Goal: Task Accomplishment & Management: Manage account settings

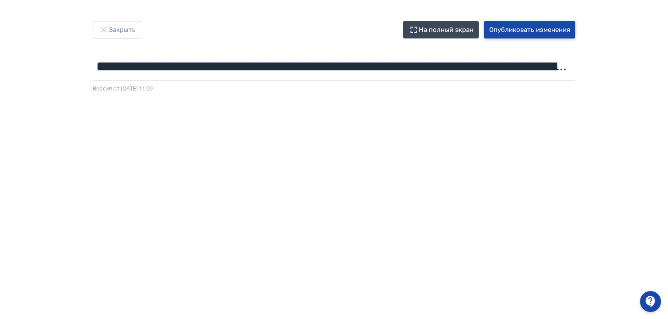
click at [545, 32] on button "Опубликовать изменения" at bounding box center [529, 29] width 91 height 17
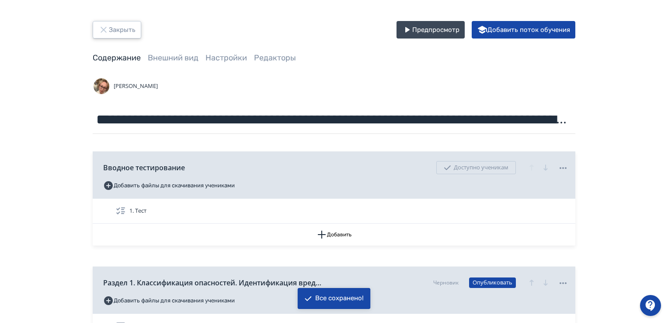
click at [109, 33] on button "Закрыть" at bounding box center [117, 29] width 49 height 17
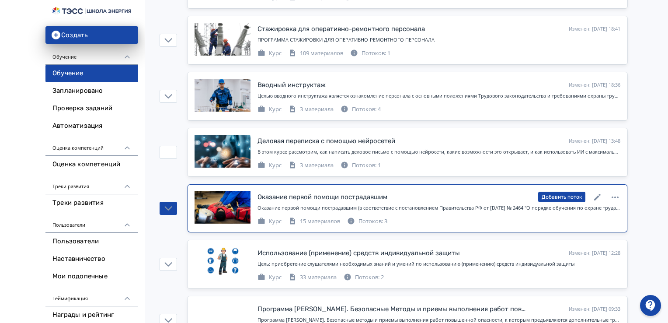
scroll to position [393, 0]
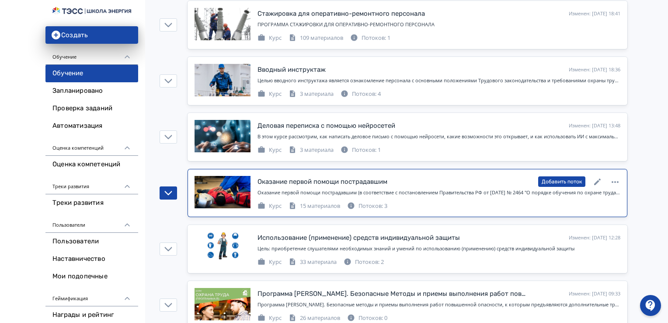
click at [356, 179] on div "Оказание первой помощи пострадавшим" at bounding box center [322, 182] width 130 height 10
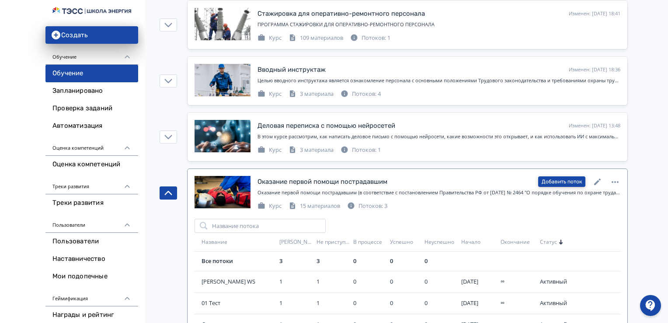
click at [570, 180] on button "Добавить поток" at bounding box center [561, 181] width 47 height 10
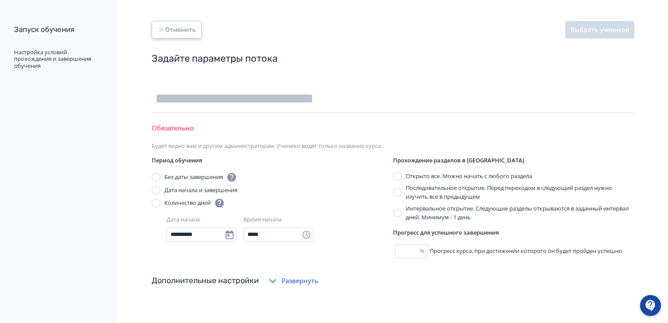
click at [175, 32] on button "Отменить" at bounding box center [177, 29] width 50 height 17
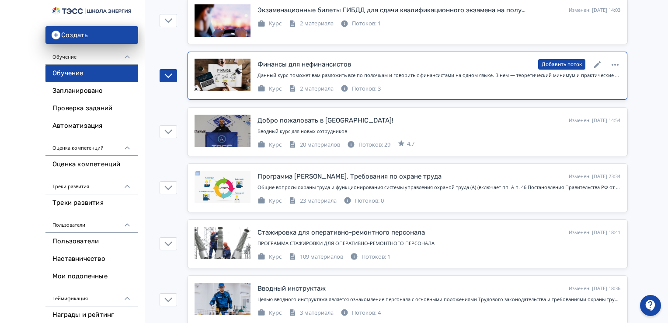
scroll to position [350, 0]
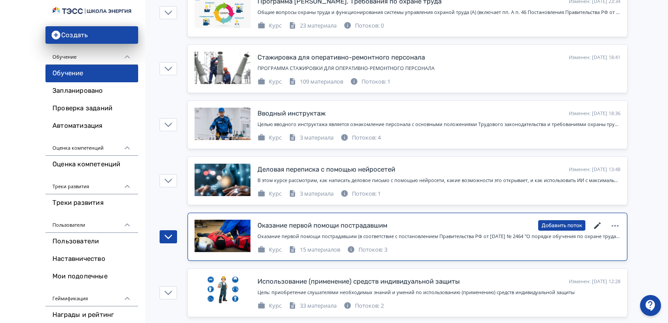
click at [598, 221] on icon at bounding box center [597, 225] width 10 height 10
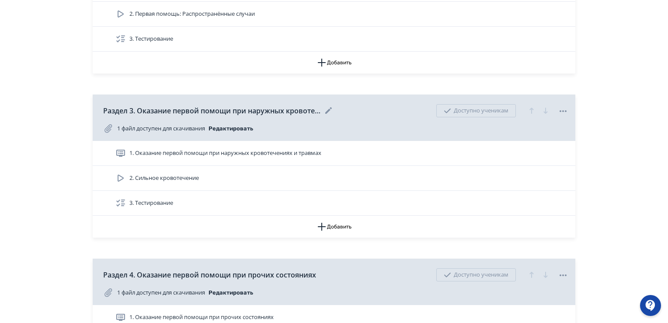
scroll to position [262, 0]
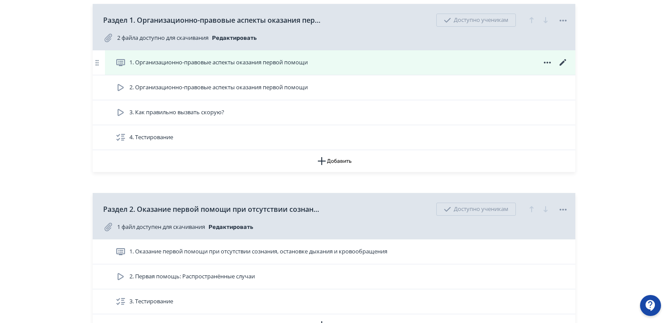
click at [260, 61] on span "1. Организационно-правовые аспекты оказания первой помощи" at bounding box center [218, 62] width 178 height 9
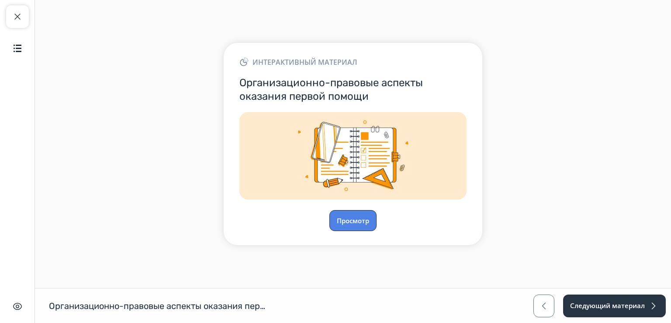
click at [358, 211] on button "Просмотр" at bounding box center [353, 220] width 47 height 21
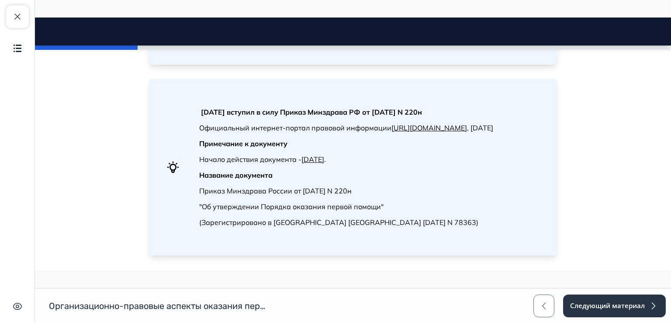
scroll to position [1267, 0]
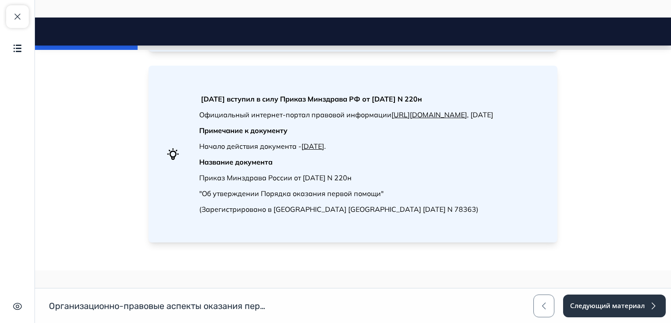
drag, startPoint x: 197, startPoint y: 107, endPoint x: 458, endPoint y: 106, distance: 261.4
click at [458, 104] on p "[DATE] вступил в силу Приказ Минздрава РФ от [DATE] N 220н" at bounding box center [346, 99] width 294 height 10
copy strong "[DATE] вступил в силу Приказ Минздрава РФ от [DATE] N 220н"
